Goal: Book appointment/travel/reservation: Book appointment/travel/reservation

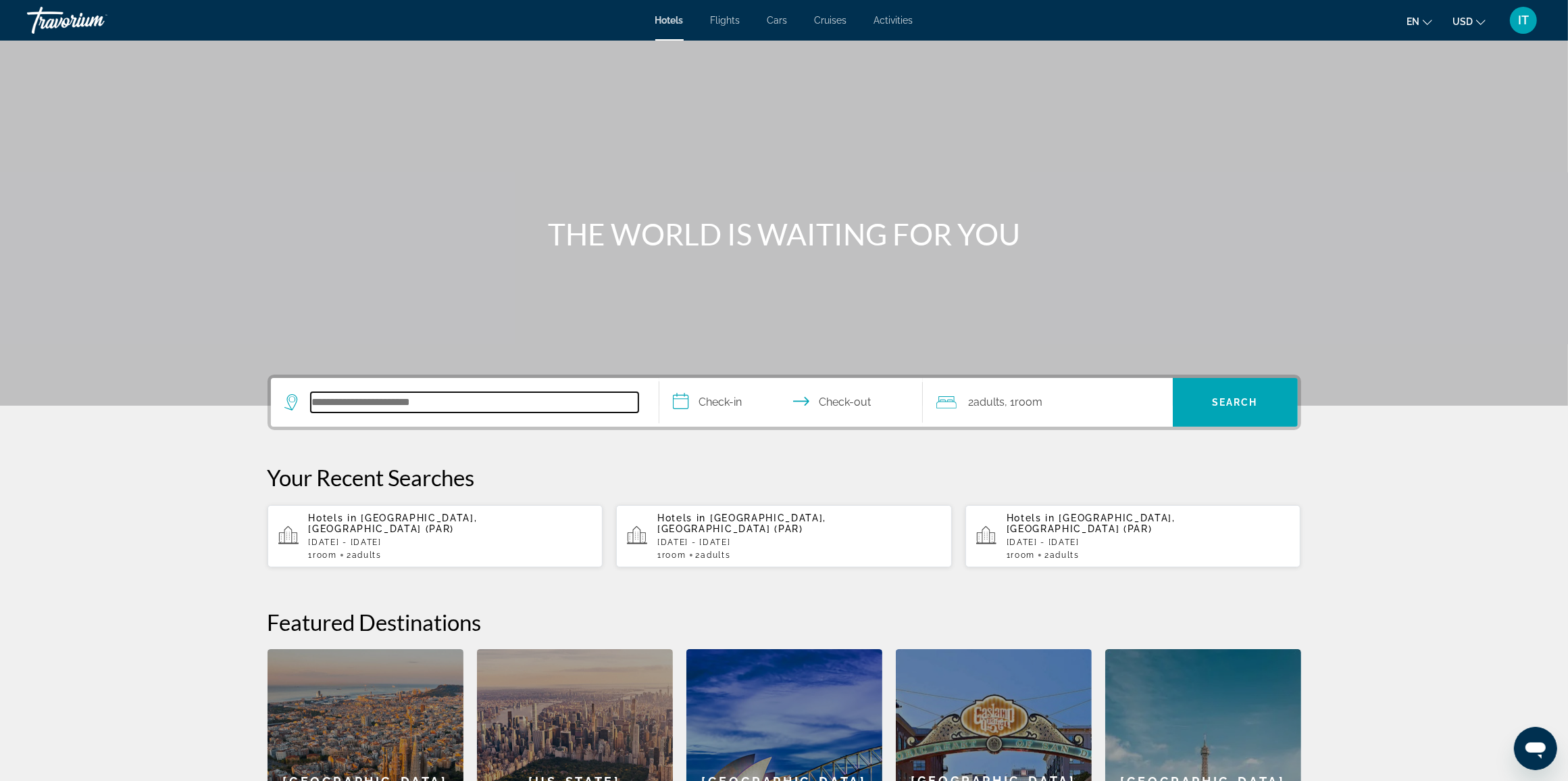
click at [402, 403] on input "Search hotel destination" at bounding box center [474, 402] width 328 height 20
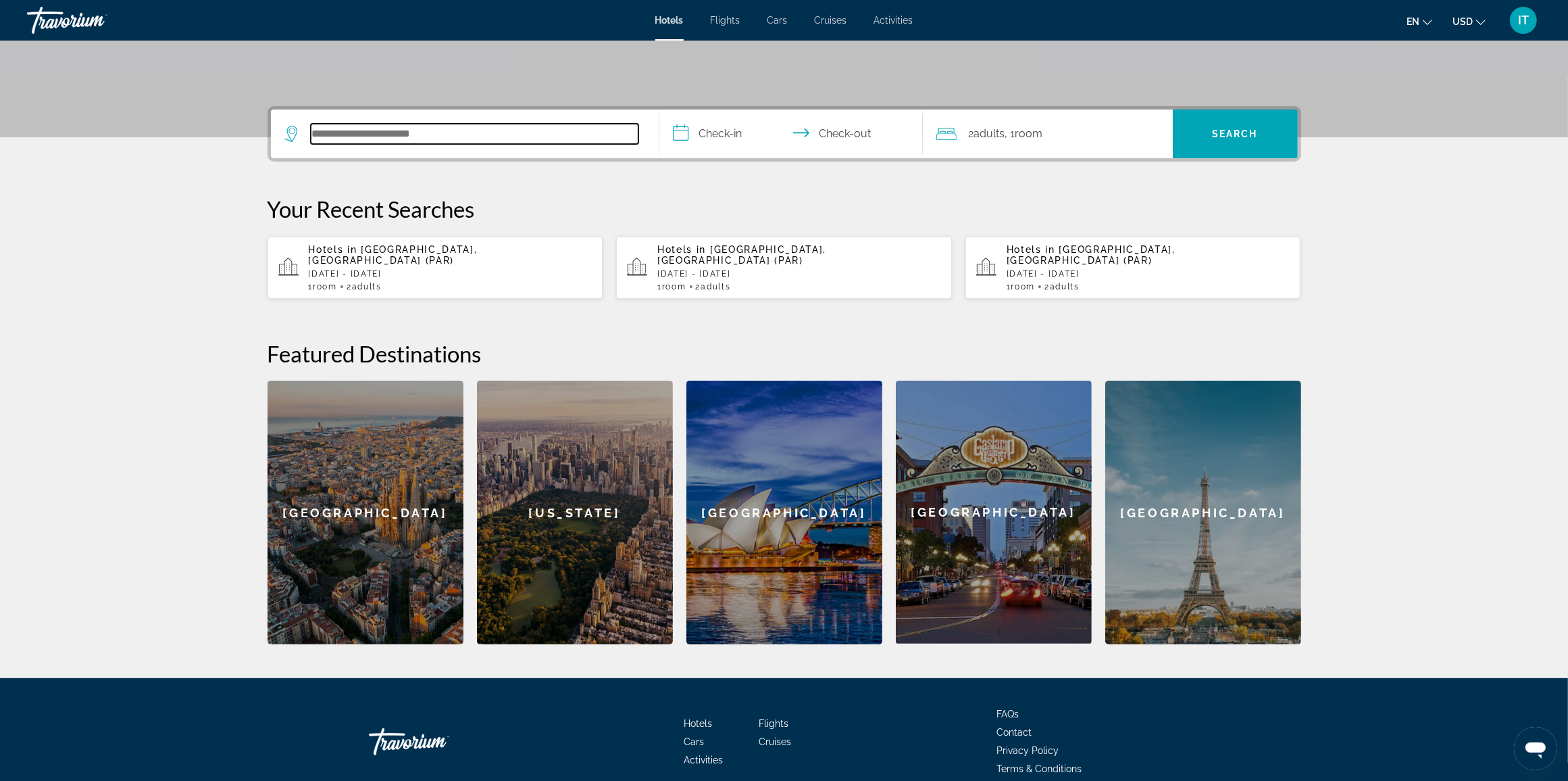
scroll to position [321, 0]
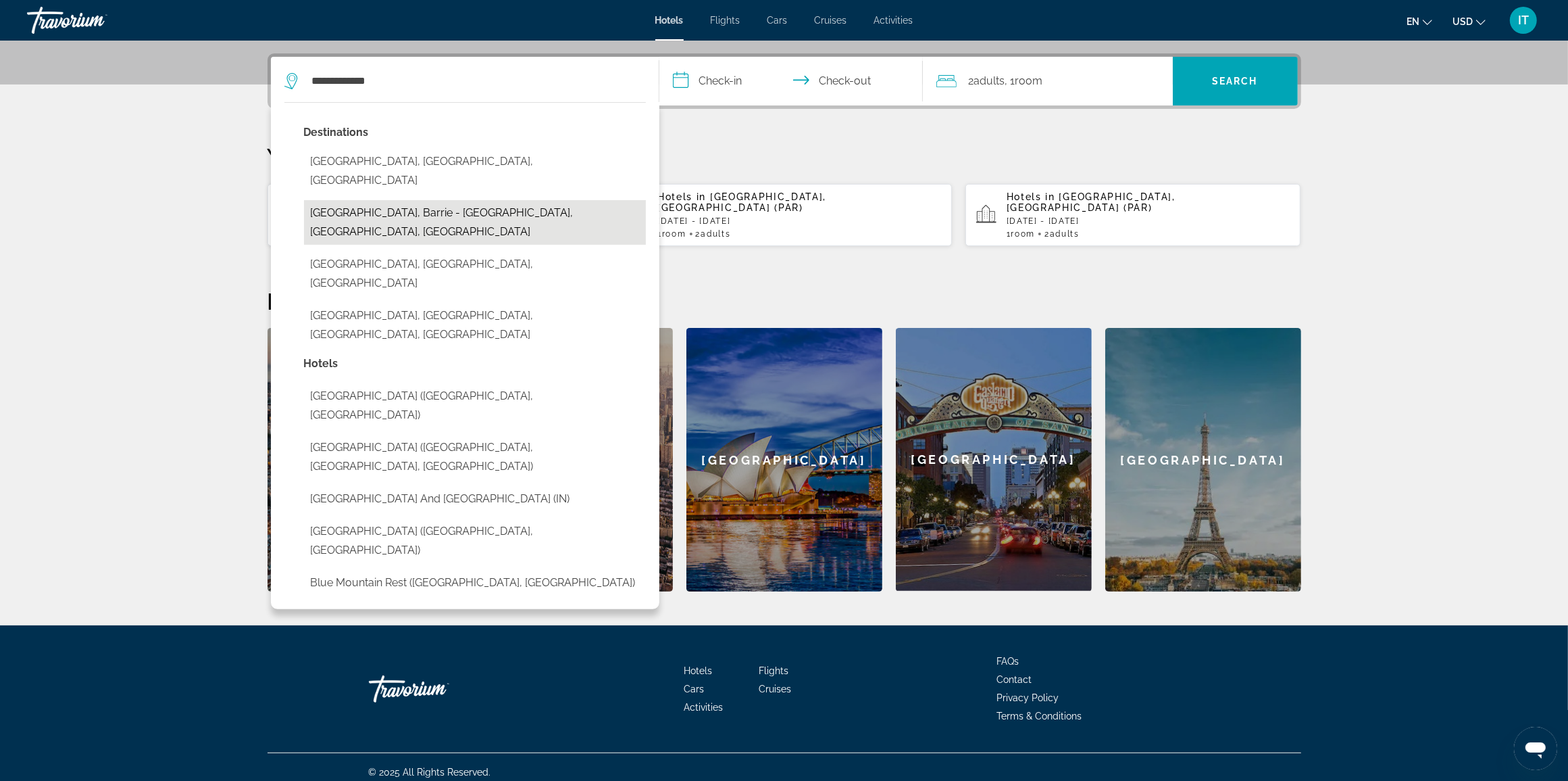
click at [416, 200] on button "[GEOGRAPHIC_DATA], Barrie - [GEOGRAPHIC_DATA], [GEOGRAPHIC_DATA], [GEOGRAPHIC_D…" at bounding box center [474, 222] width 342 height 44
type input "**********"
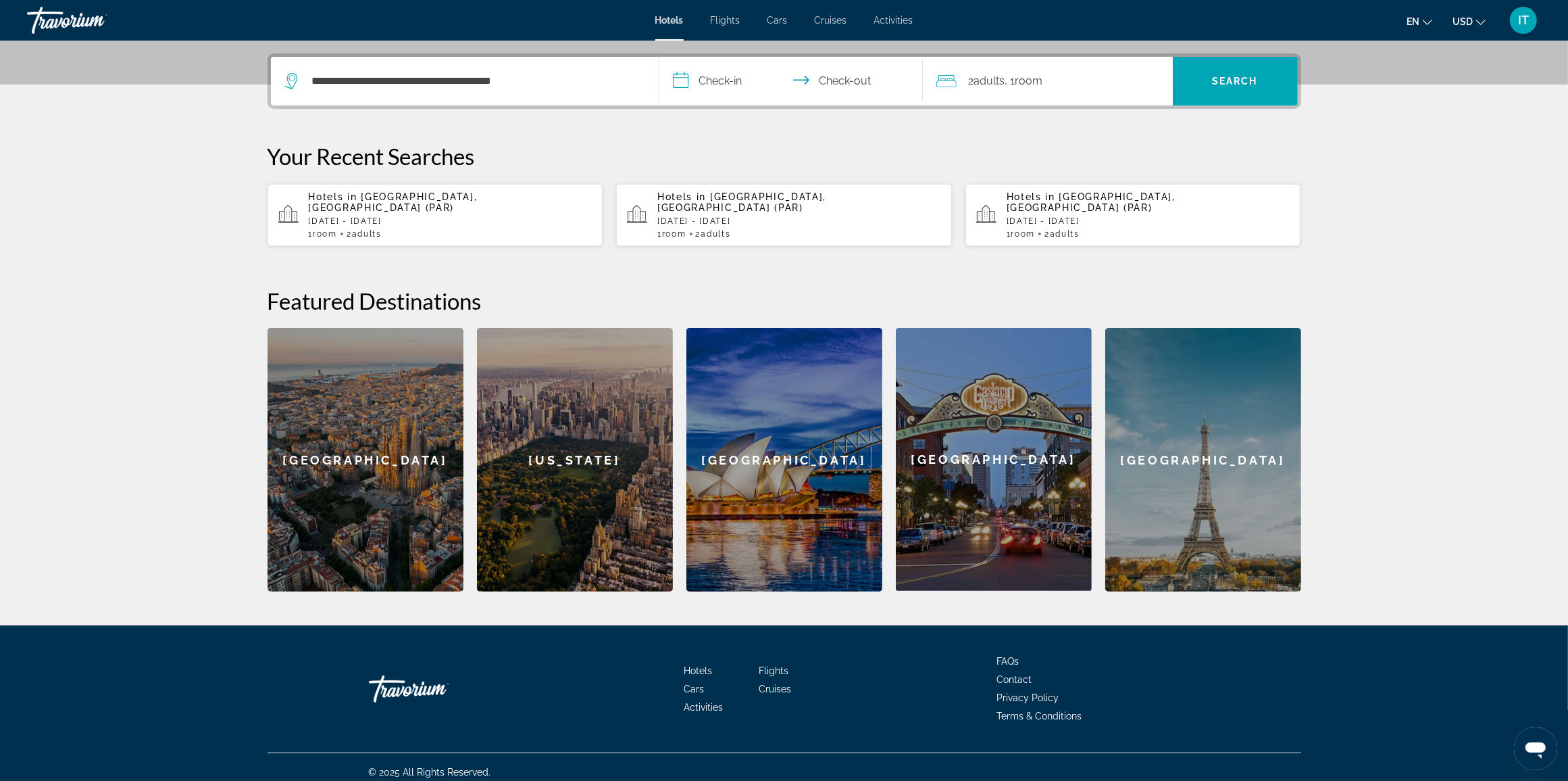
click at [1039, 85] on span "Room" at bounding box center [1029, 81] width 28 height 12
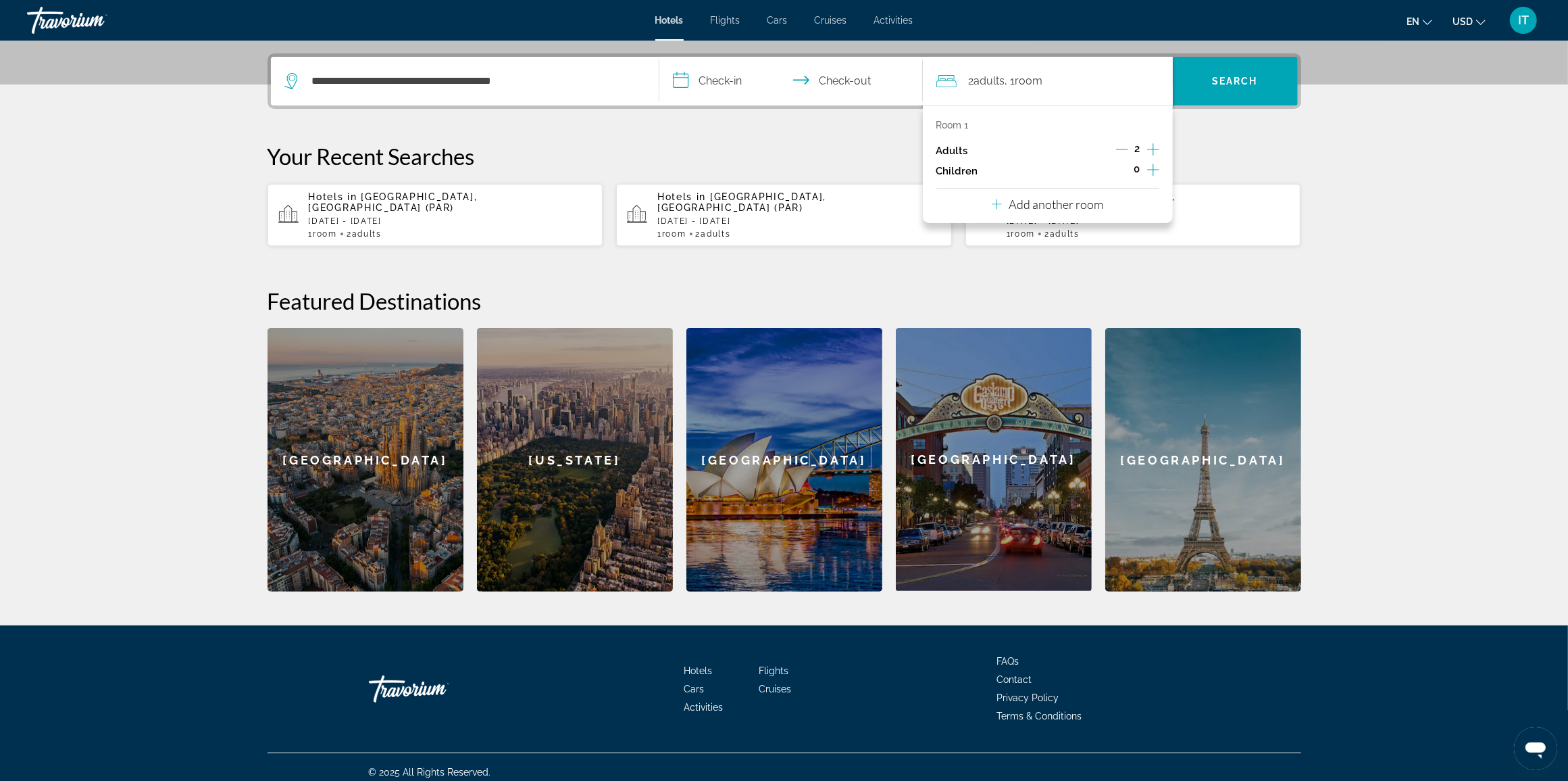
click at [1156, 151] on icon "Increment adults" at bounding box center [1154, 149] width 12 height 16
click at [1156, 149] on icon "Increment adults" at bounding box center [1154, 149] width 12 height 16
click at [1156, 149] on icon "Increment adults" at bounding box center [1154, 149] width 12 height 12
click at [1156, 149] on icon "Increment adults" at bounding box center [1154, 149] width 12 height 16
click at [1031, 82] on span "Room" at bounding box center [1031, 81] width 28 height 12
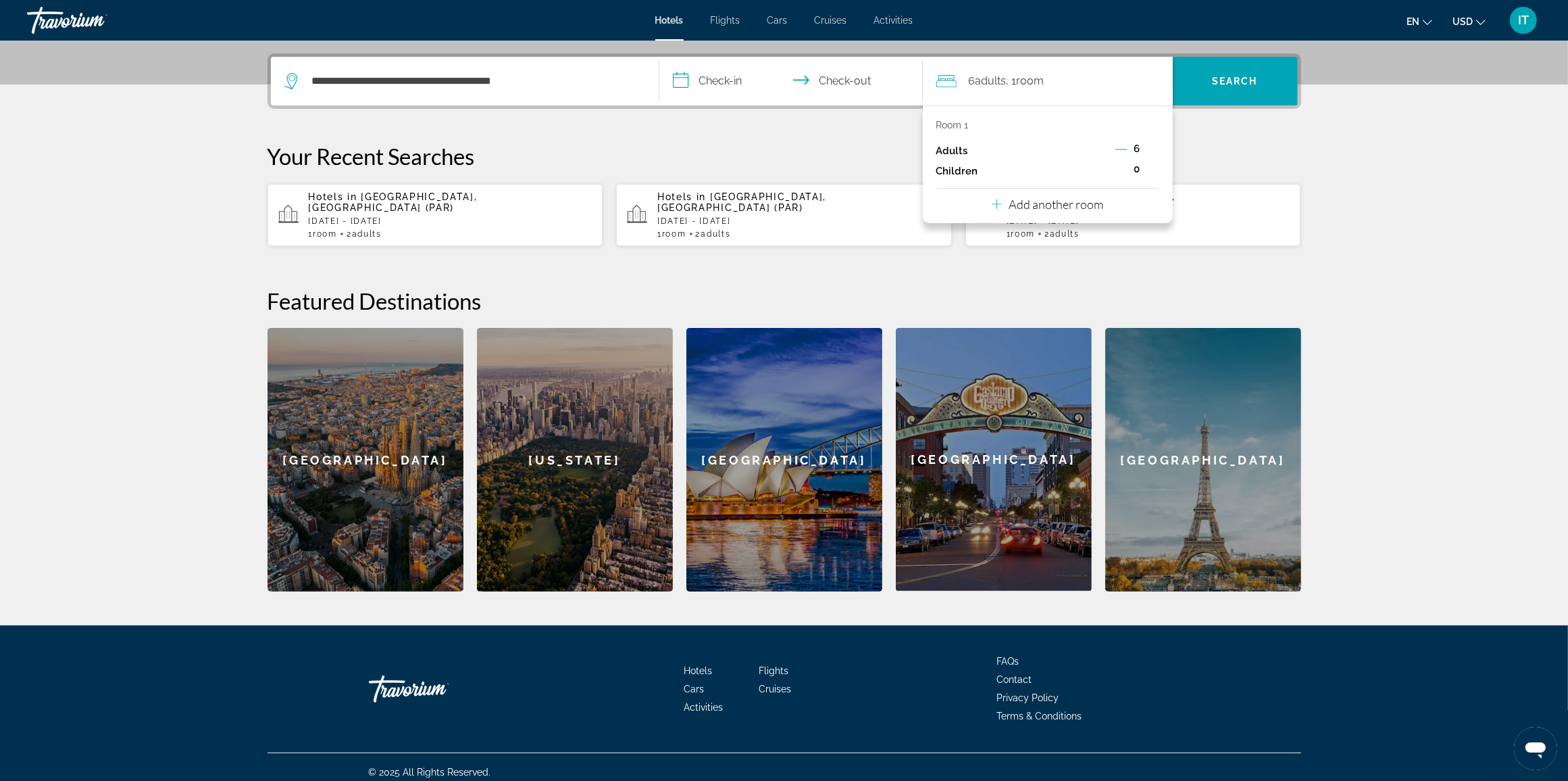
click at [952, 122] on p "Room 1" at bounding box center [952, 125] width 33 height 11
click at [835, 142] on div "**********" at bounding box center [784, 322] width 1088 height 538
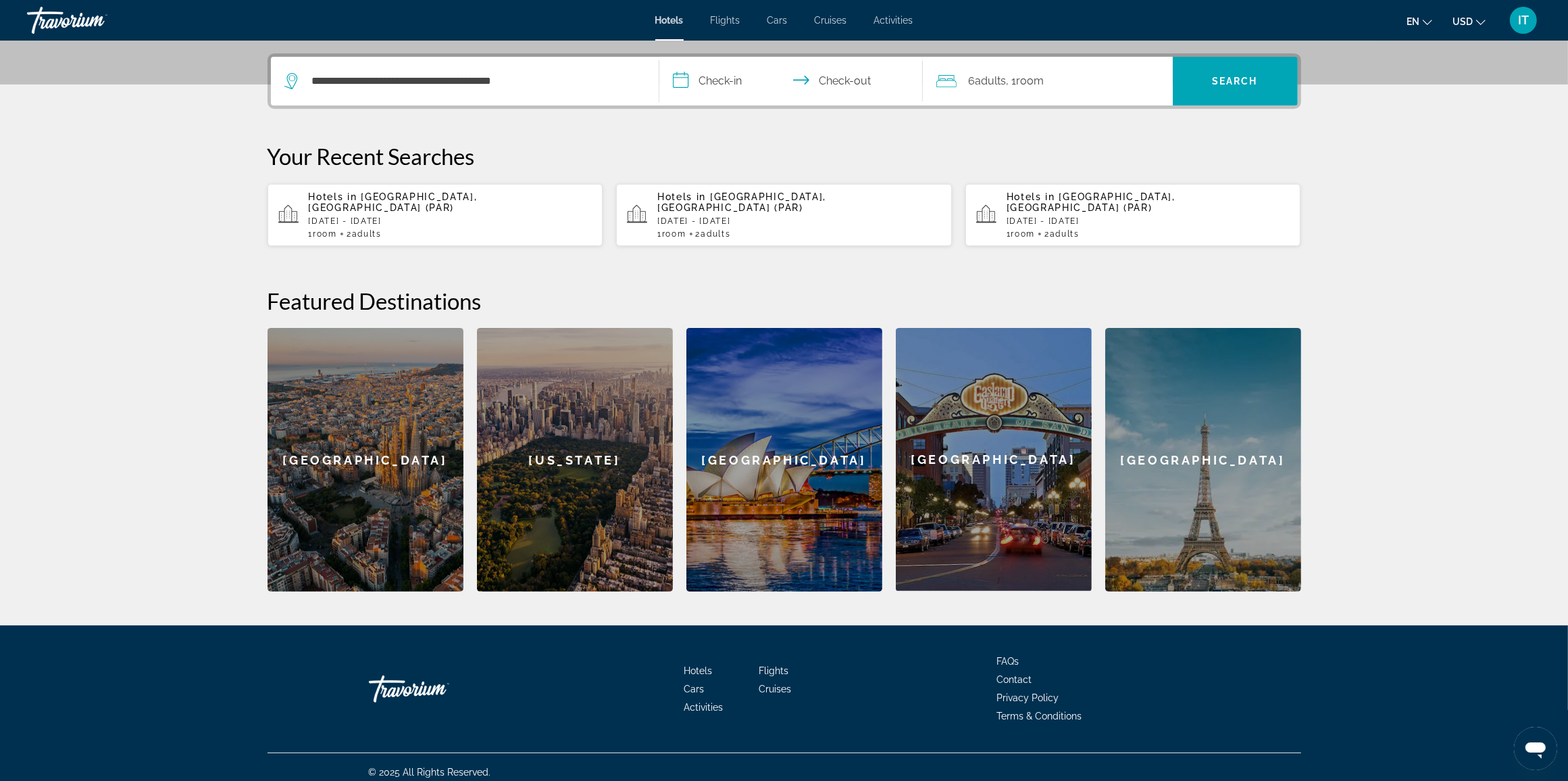
click at [723, 80] on input "**********" at bounding box center [793, 83] width 269 height 52
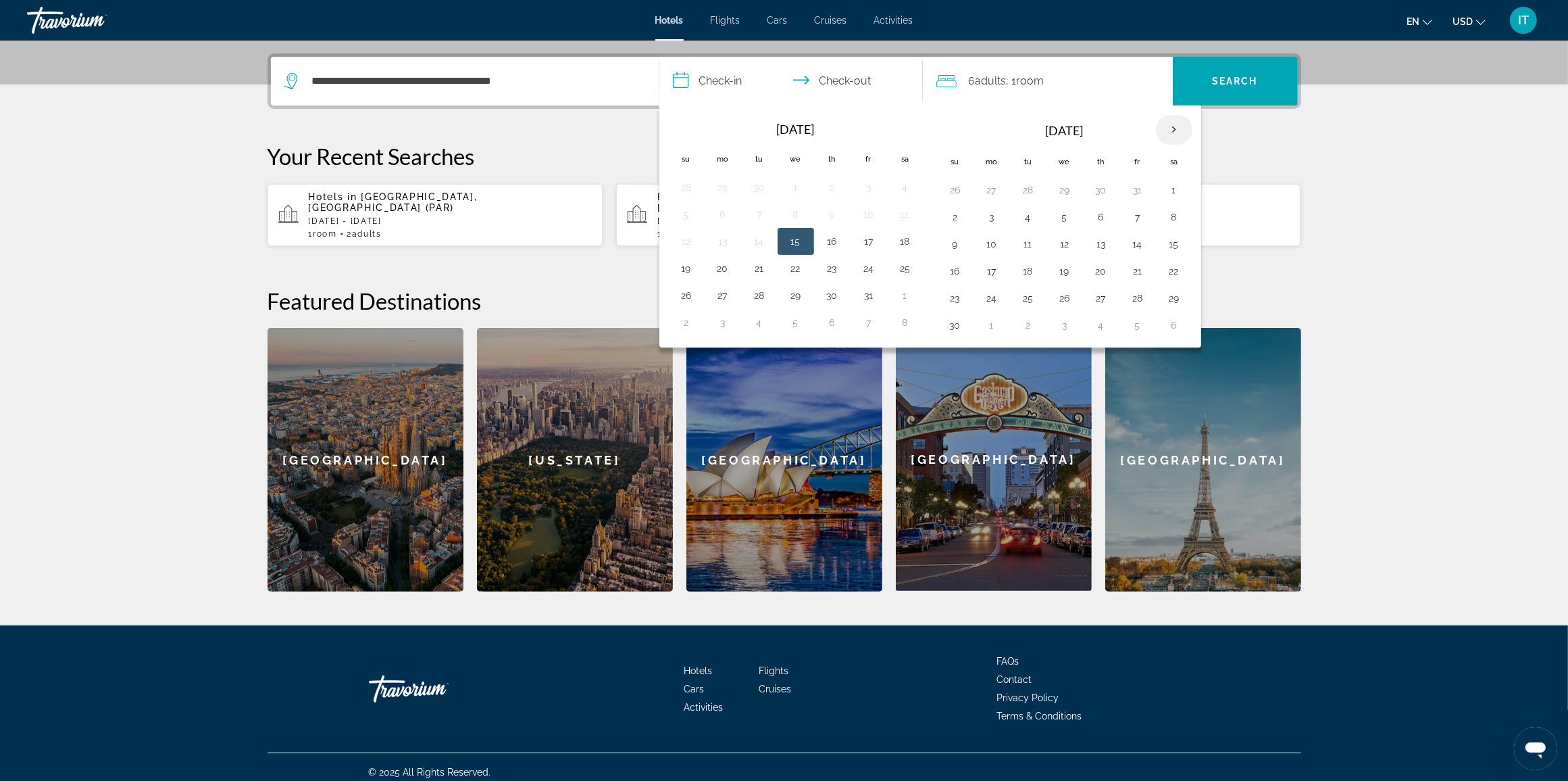
click at [1174, 131] on th "Next month" at bounding box center [1174, 129] width 36 height 29
click at [1069, 278] on button "24" at bounding box center [1065, 270] width 21 height 19
click at [1178, 278] on button "27" at bounding box center [1174, 270] width 21 height 19
type input "**********"
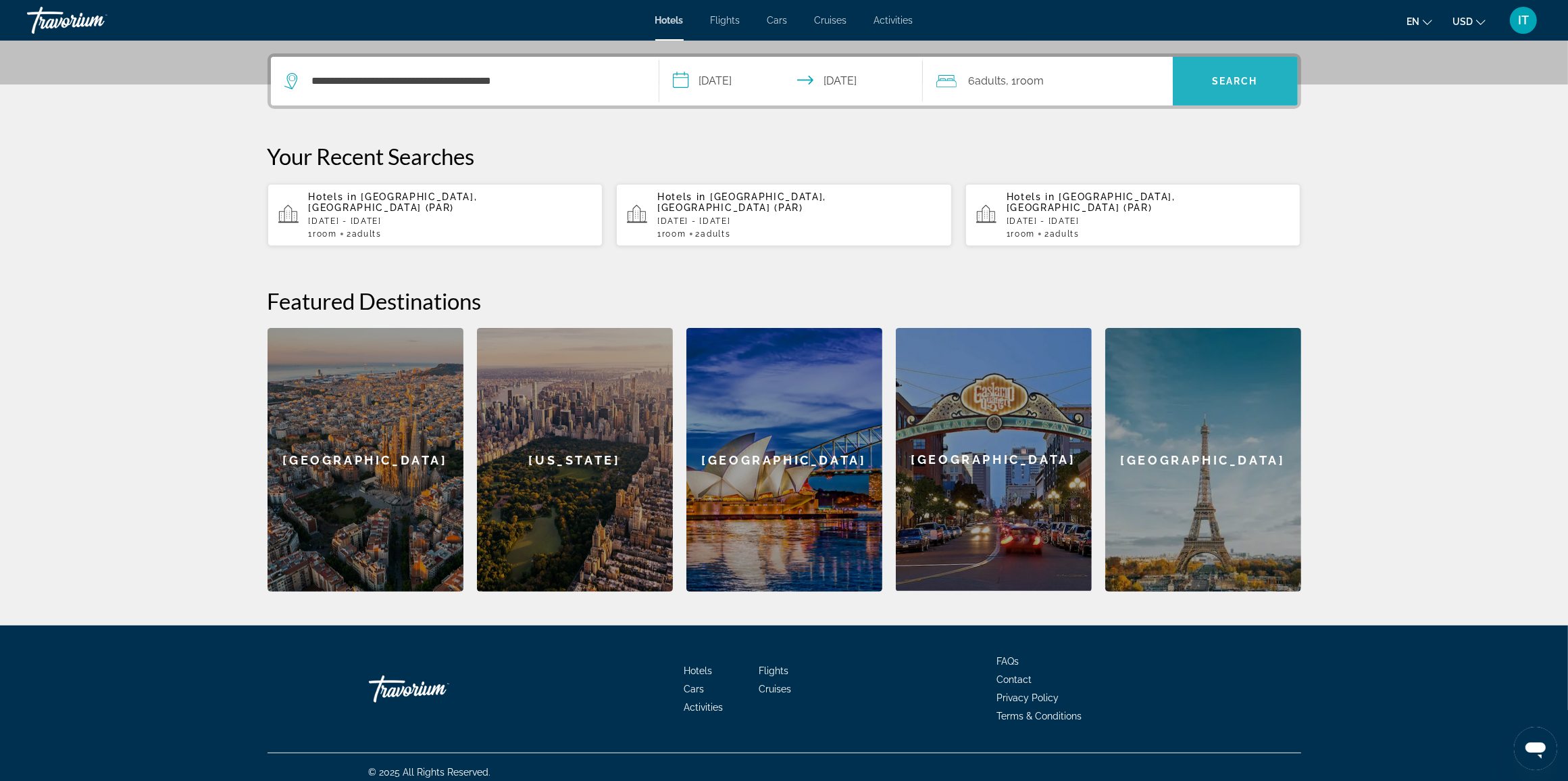
click at [1251, 67] on span "Search" at bounding box center [1235, 81] width 125 height 33
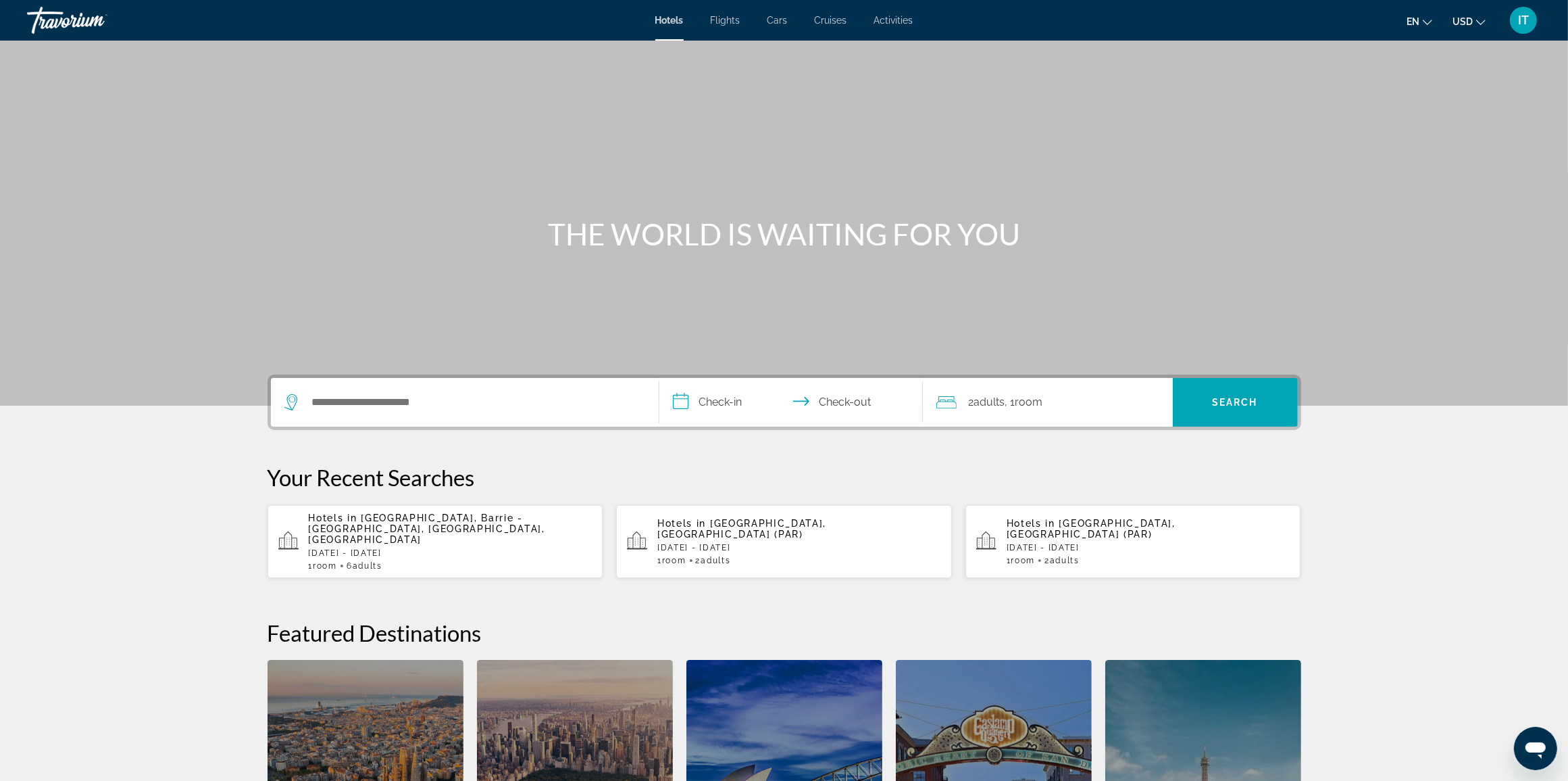
click at [893, 21] on span "Activities" at bounding box center [894, 20] width 39 height 11
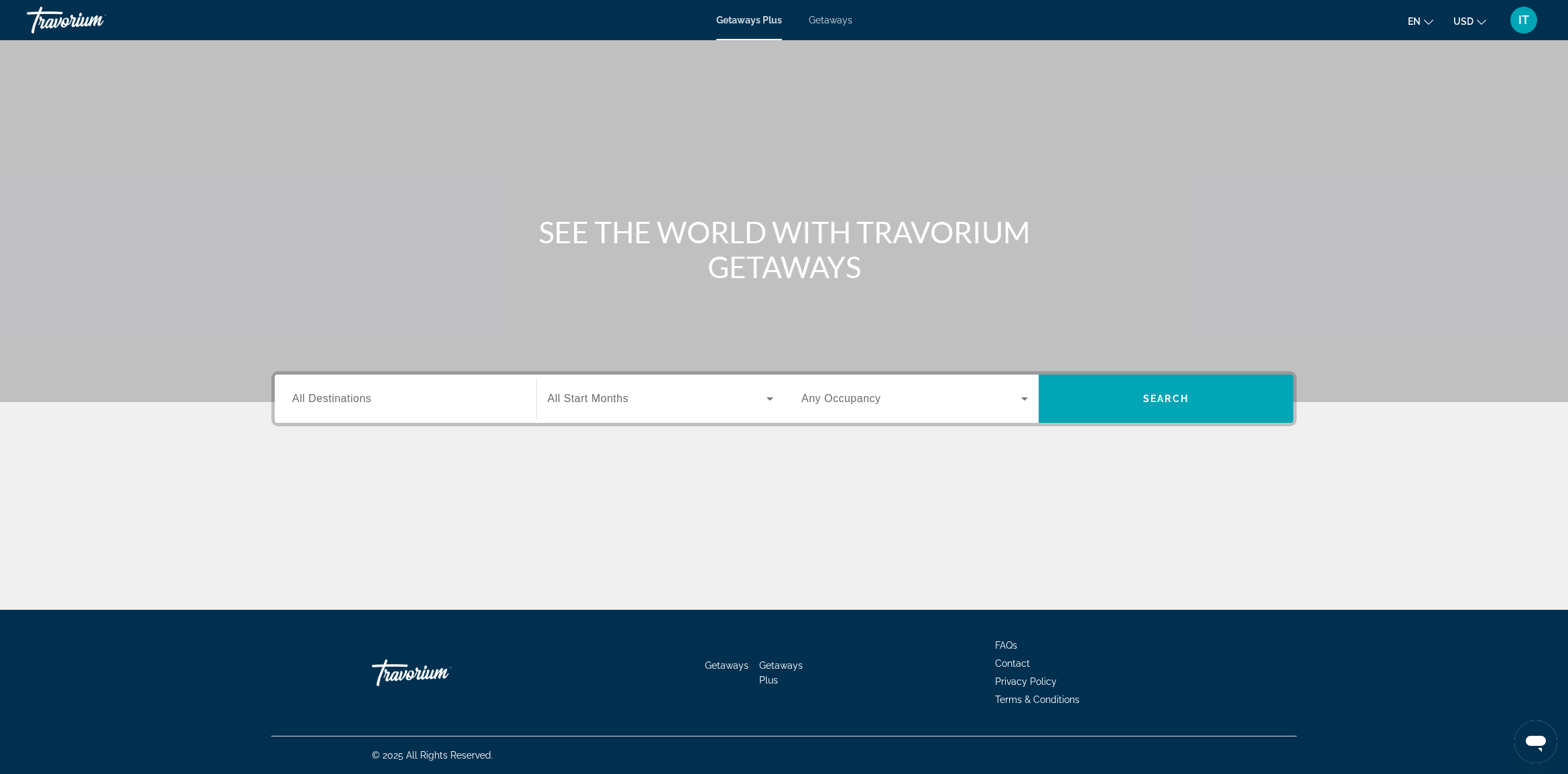
click at [483, 409] on div "Search widget" at bounding box center [405, 398] width 226 height 38
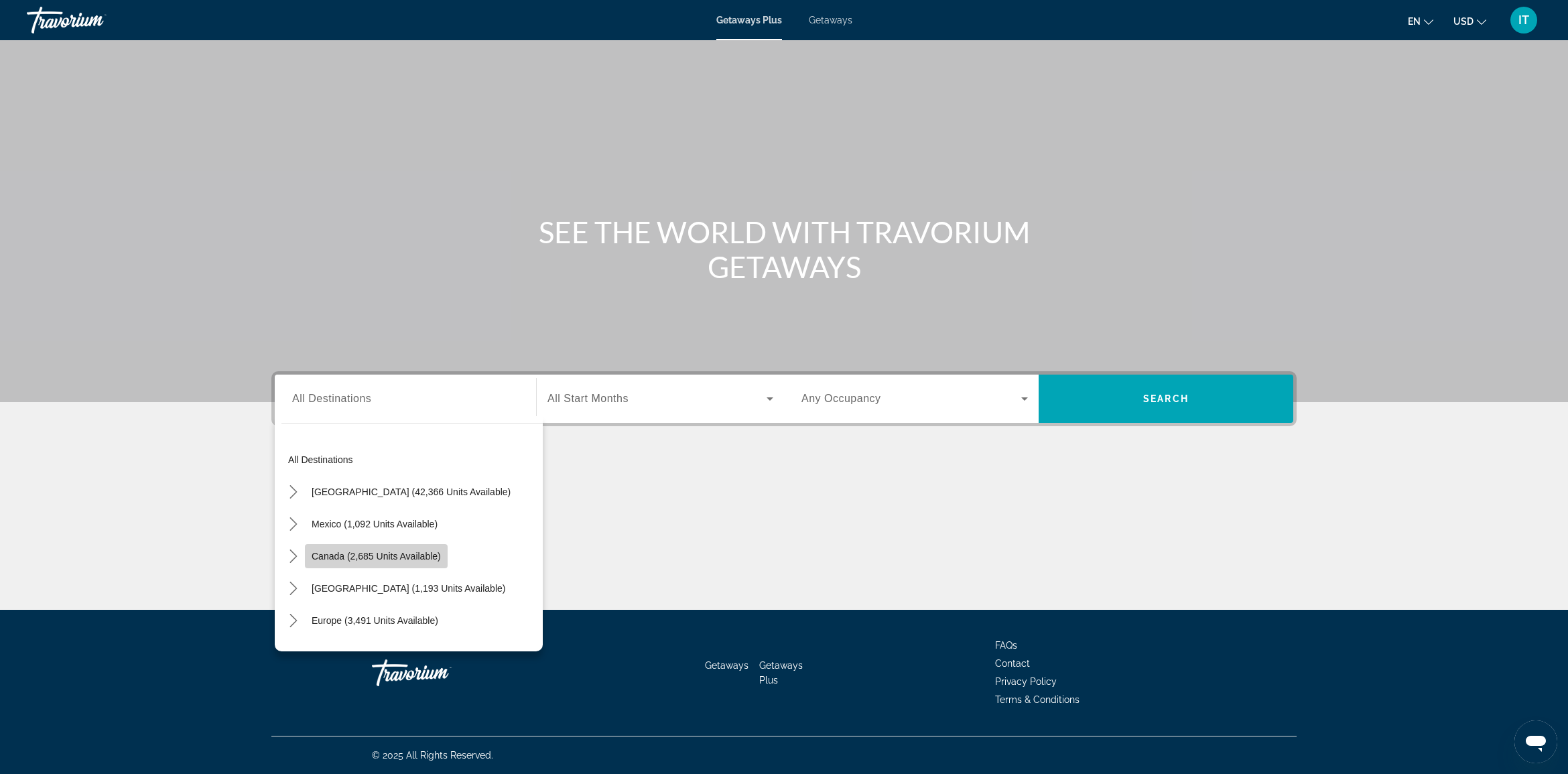
click at [426, 560] on span "Canada (2,685 units available)" at bounding box center [376, 556] width 129 height 11
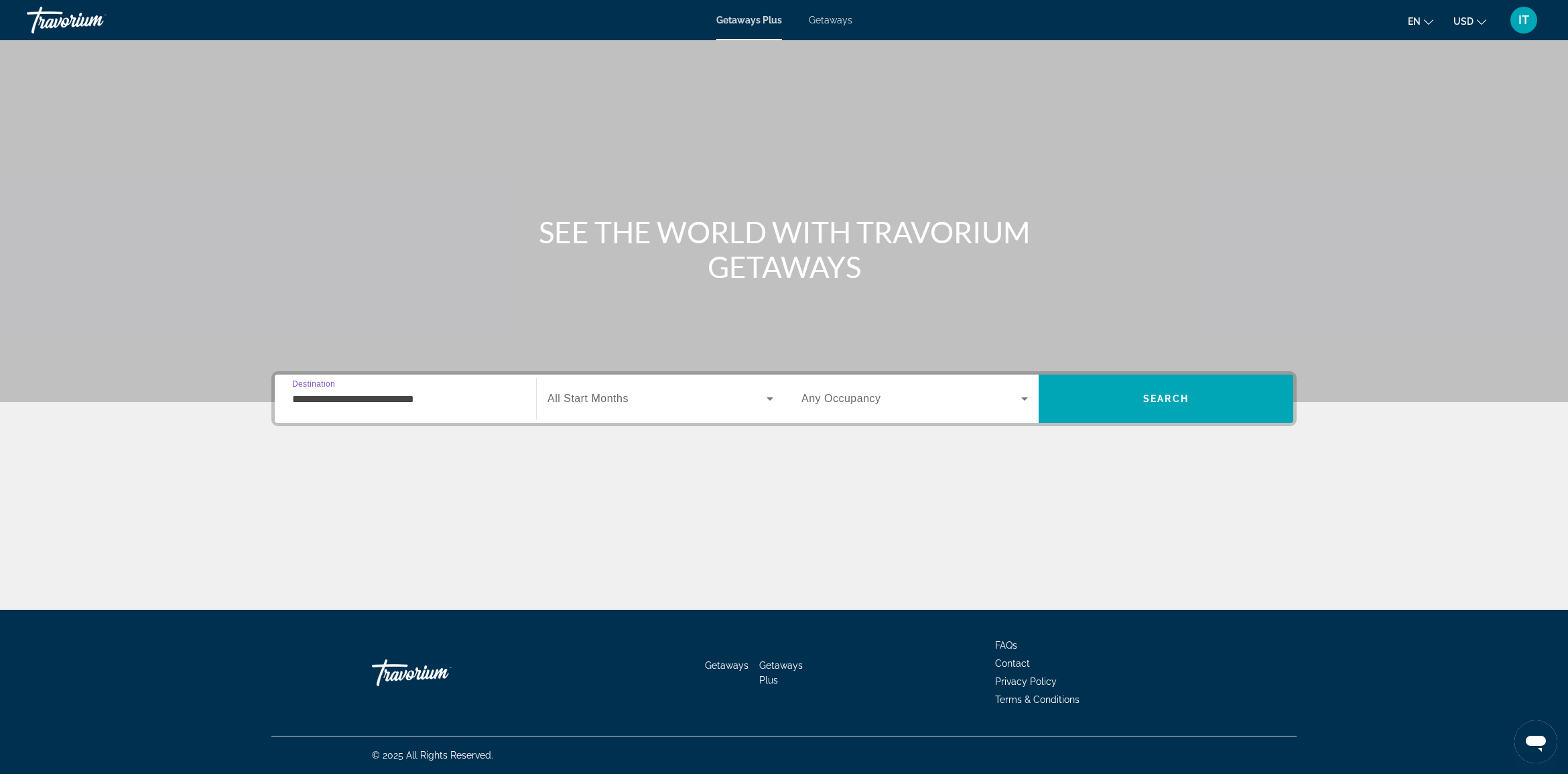
click at [332, 402] on input "**********" at bounding box center [405, 399] width 226 height 16
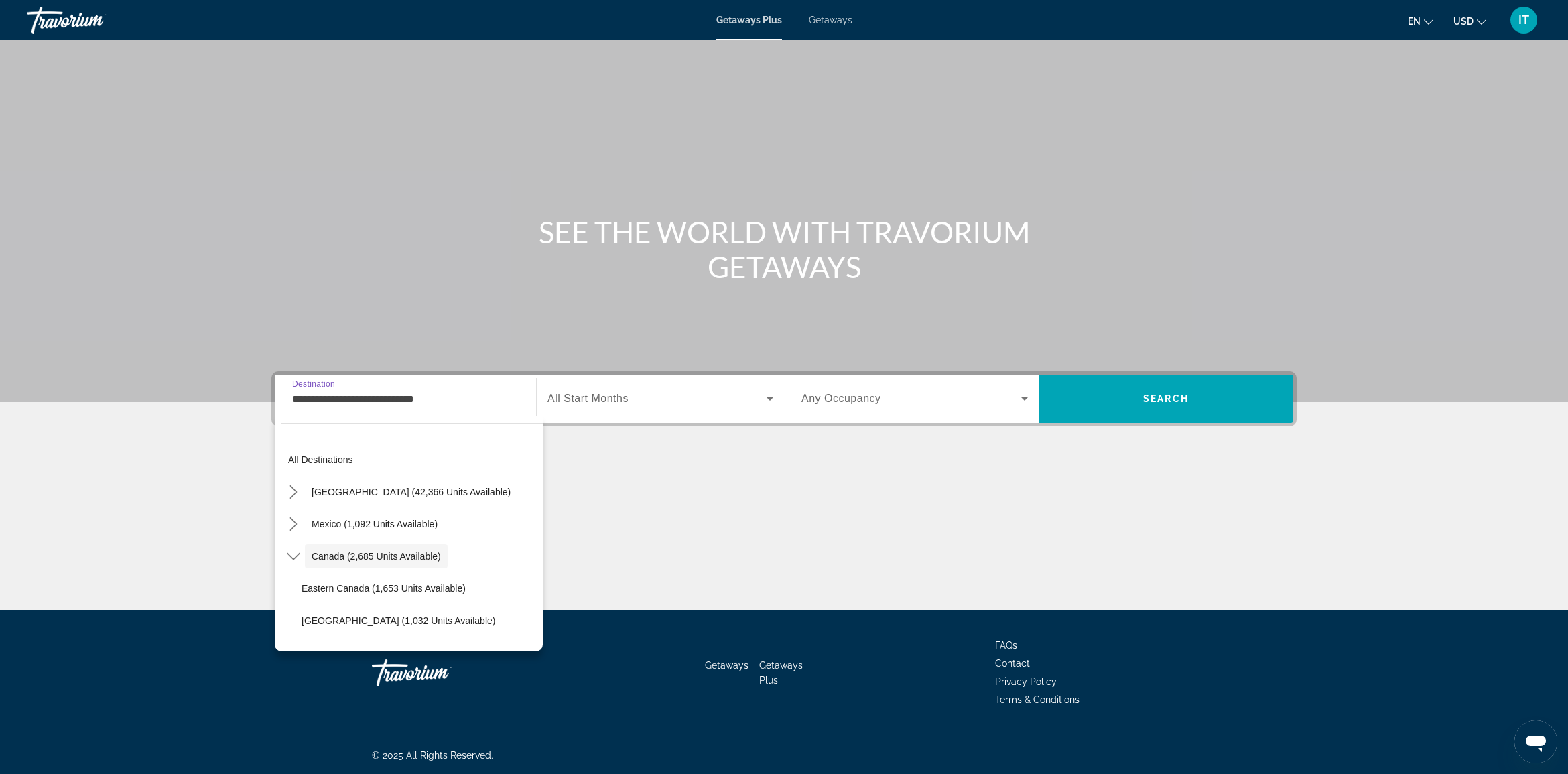
scroll to position [15, 0]
click at [289, 543] on icon "Toggle Canada (2,685 units available) submenu" at bounding box center [293, 541] width 13 height 13
click at [293, 553] on icon "Toggle Canada (2,685 units available) submenu" at bounding box center [293, 556] width 7 height 13
click at [299, 583] on span "Select destination: Eastern Canada (1,653 units available)" at bounding box center [418, 588] width 248 height 33
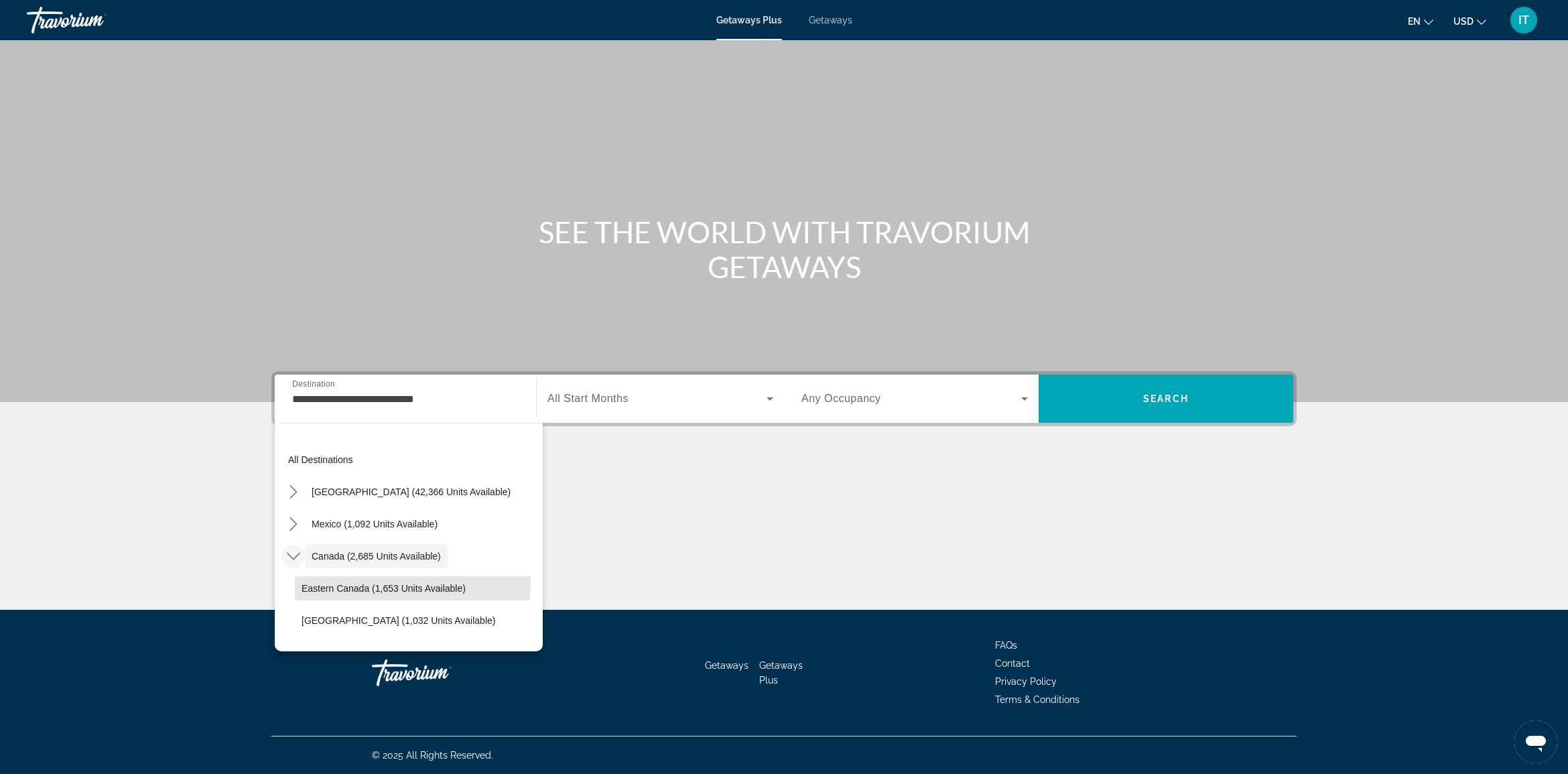
type input "**********"
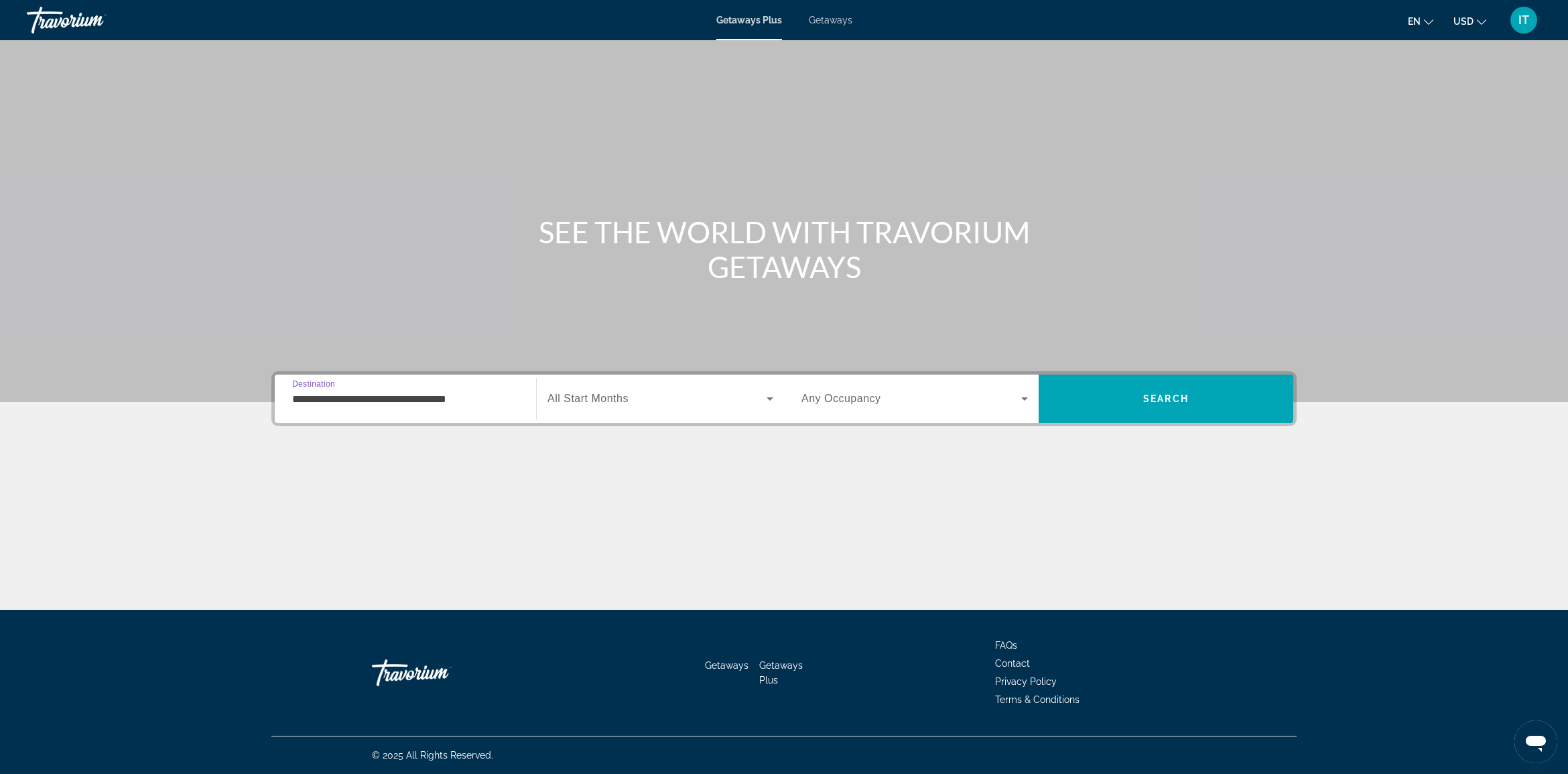
click at [614, 397] on span "All Start Months" at bounding box center [588, 398] width 81 height 11
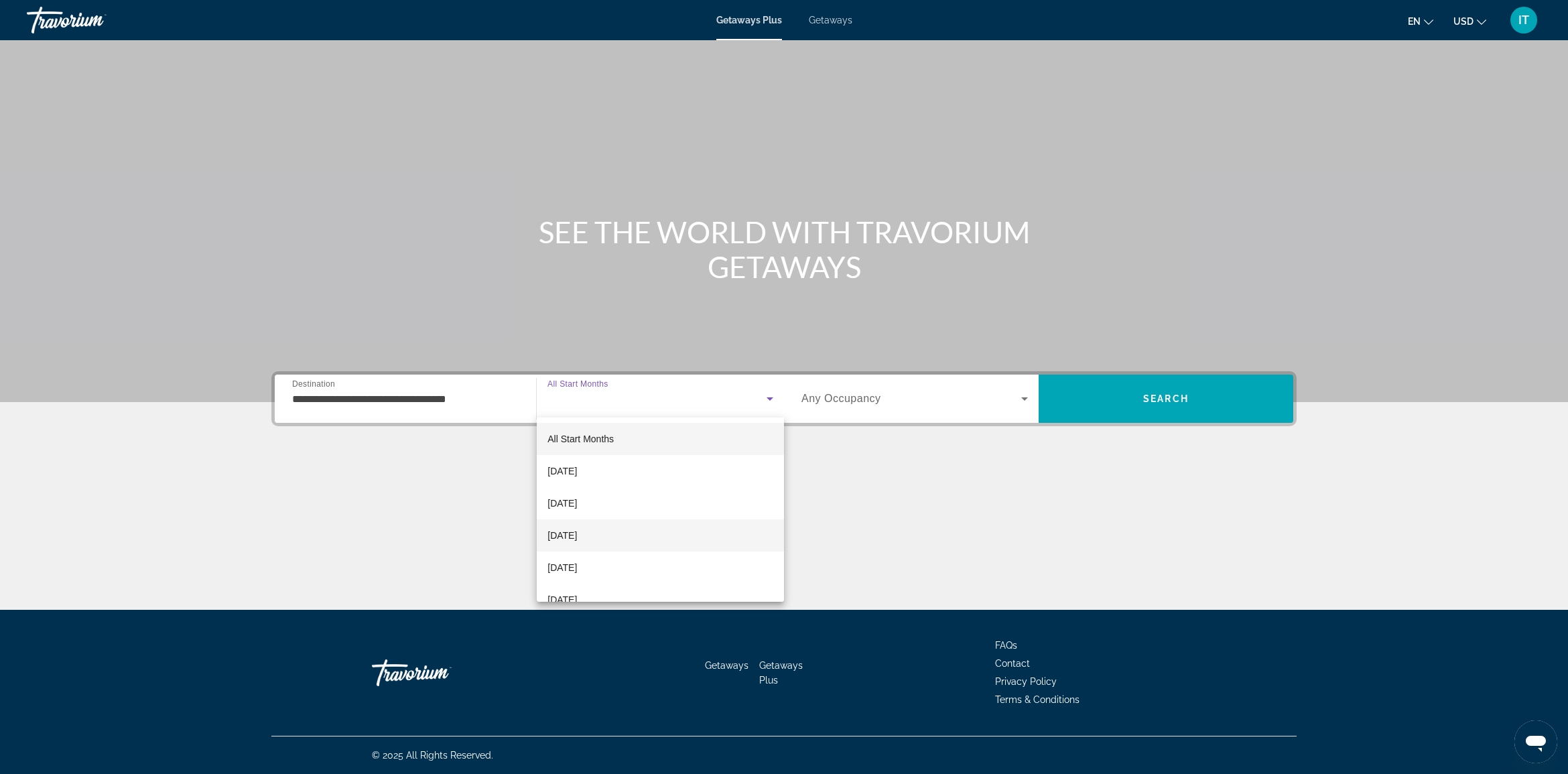
click at [577, 535] on span "December 2025" at bounding box center [561, 535] width 29 height 16
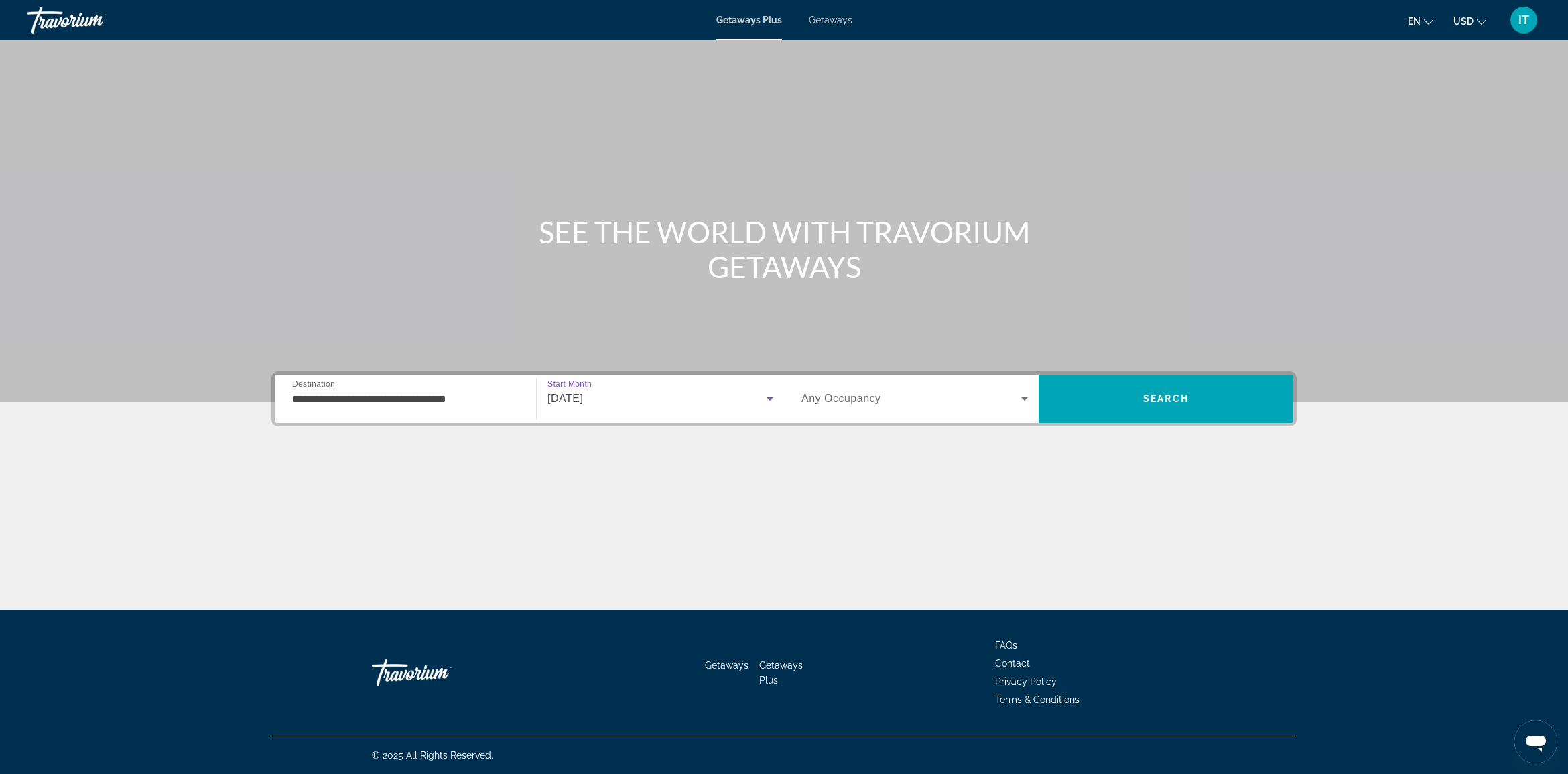
click at [866, 396] on span "Any Occupancy" at bounding box center [841, 398] width 80 height 11
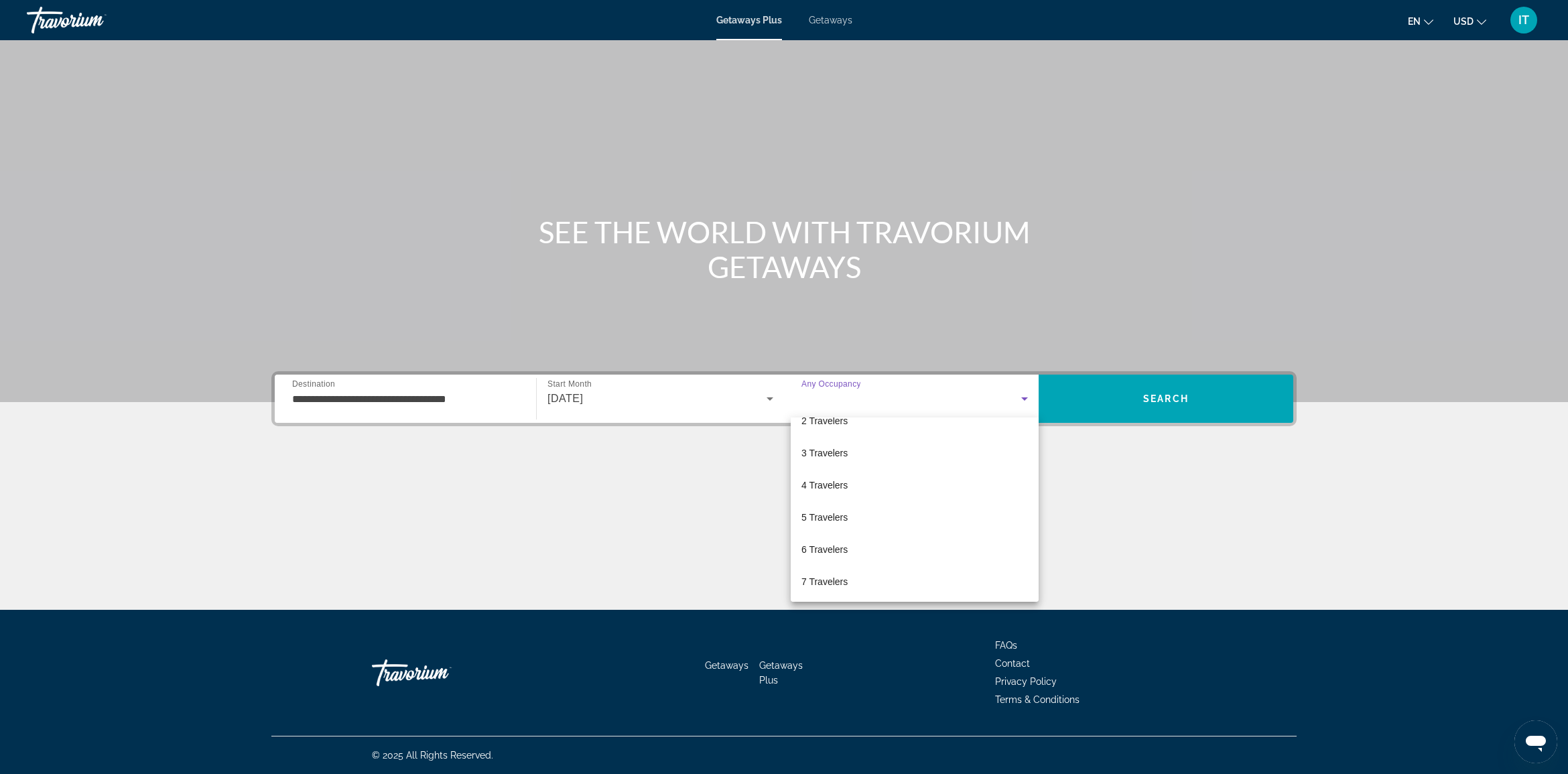
scroll to position [148, 0]
click at [842, 584] on span "10 Travelers" at bounding box center [827, 580] width 52 height 16
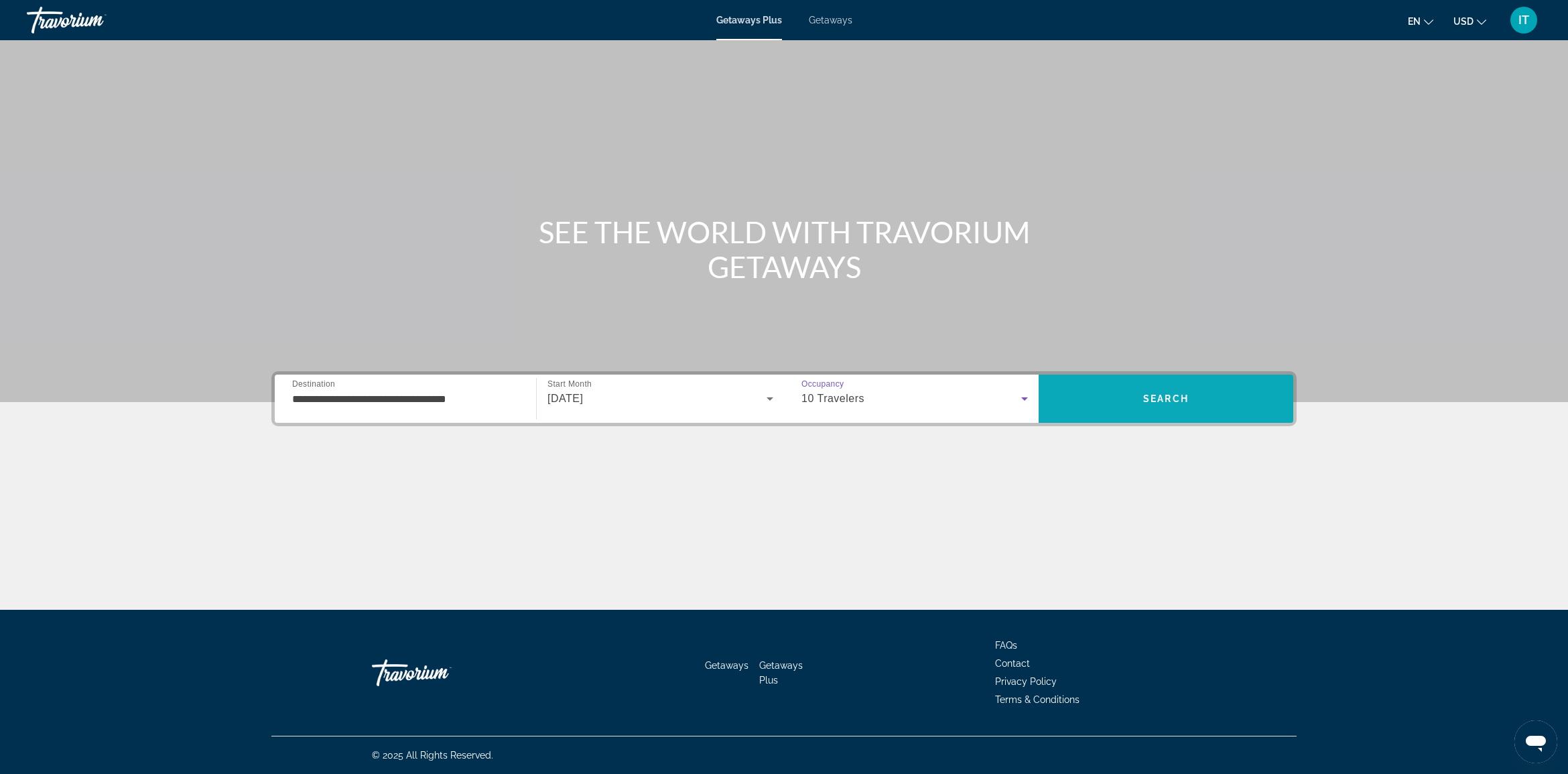
click at [1143, 402] on span "Search" at bounding box center [1166, 398] width 46 height 11
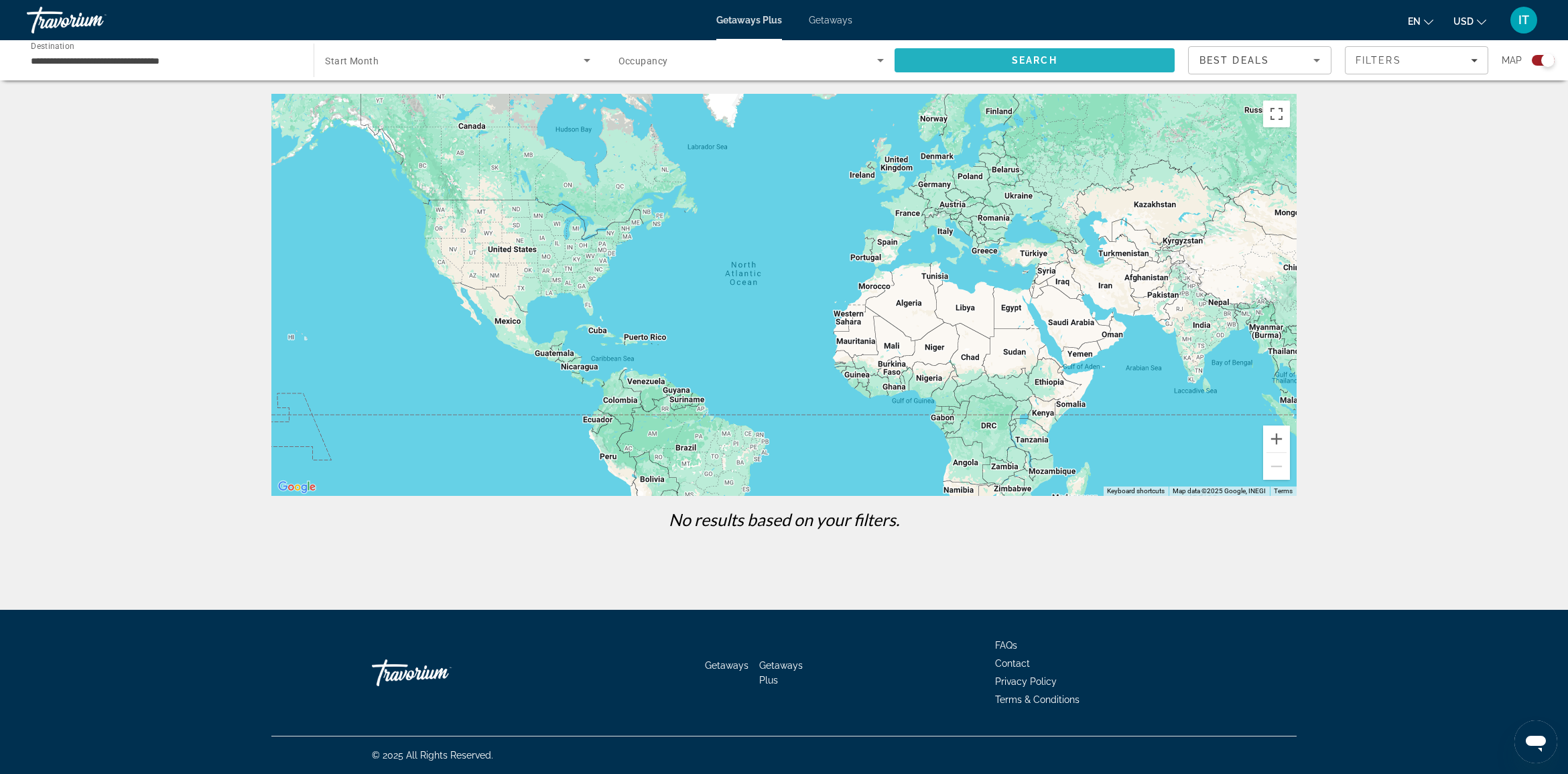
click at [1044, 60] on span "Search" at bounding box center [1035, 60] width 46 height 11
